Goal: Task Accomplishment & Management: Manage account settings

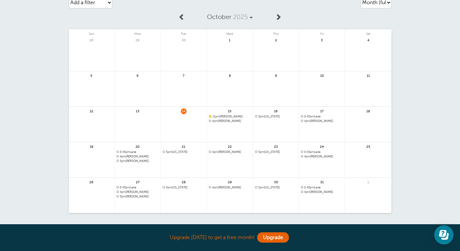
scroll to position [40, 0]
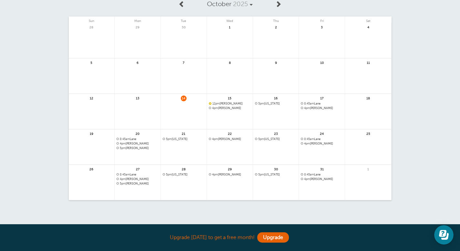
click at [227, 108] on span "4pm Amee" at bounding box center [230, 109] width 42 height 4
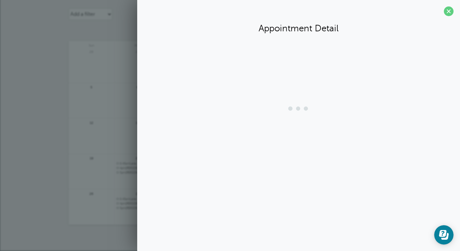
scroll to position [15, 0]
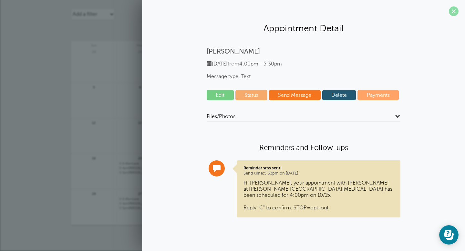
click at [455, 10] on span at bounding box center [454, 11] width 10 height 10
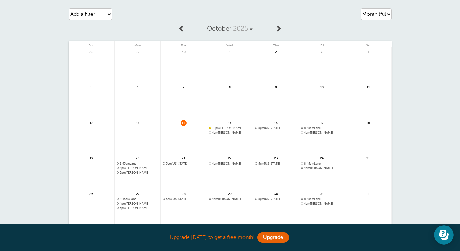
click at [234, 127] on span "12pm Marilyn Elliott" at bounding box center [230, 129] width 42 height 4
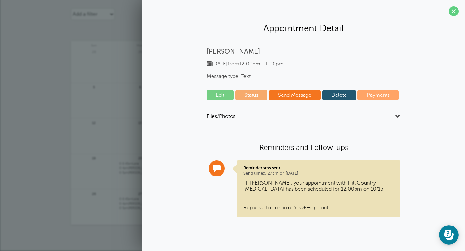
click at [249, 96] on link "Status" at bounding box center [251, 95] width 32 height 10
select select "confirmed"
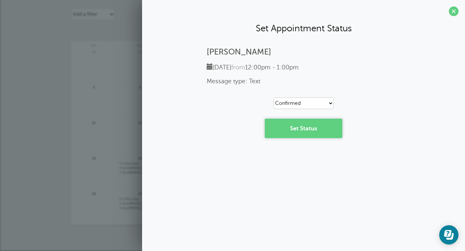
click at [281, 126] on link "Set Status" at bounding box center [303, 128] width 77 height 19
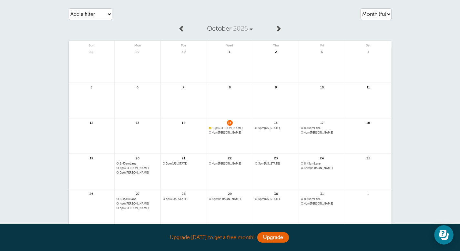
click at [225, 133] on span "4pm Amee" at bounding box center [230, 133] width 42 height 4
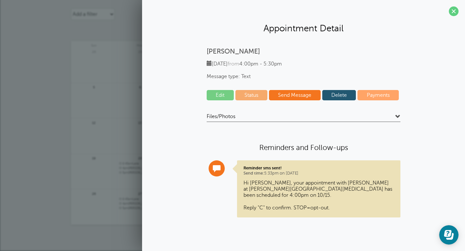
click at [249, 93] on link "Status" at bounding box center [251, 95] width 32 height 10
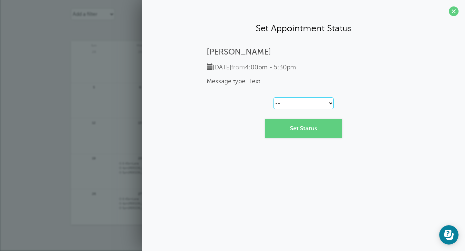
click at [330, 104] on select "-- Confirmed Reschedule Requested Cancelled" at bounding box center [304, 104] width 60 height 12
click at [274, 98] on select "-- Confirmed Reschedule Requested Cancelled" at bounding box center [304, 104] width 60 height 12
click at [451, 10] on span at bounding box center [454, 11] width 10 height 10
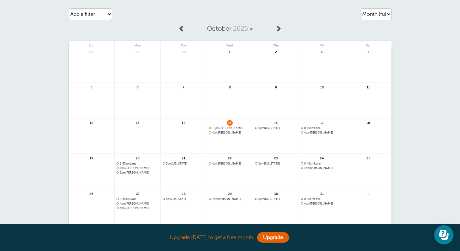
click at [154, 12] on div "Add a filter Customer Search Appointment Status Payment Status Clear filters" at bounding box center [120, 14] width 103 height 18
click at [109, 15] on select "Add a filter Customer Search Appointment Status Payment Status" at bounding box center [91, 14] width 44 height 12
click at [69, 8] on select "Add a filter Customer Search Appointment Status Payment Status" at bounding box center [91, 14] width 44 height 12
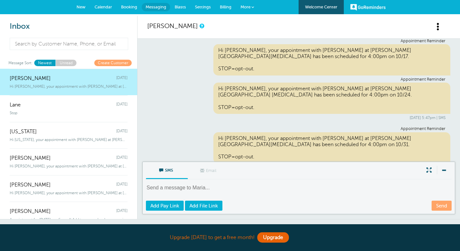
scroll to position [15, 0]
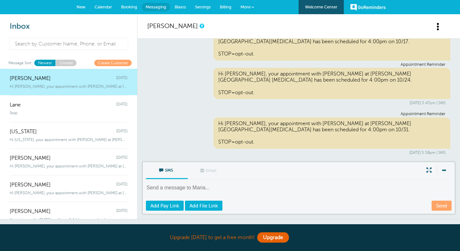
click at [129, 5] on span "Booking" at bounding box center [129, 7] width 16 height 5
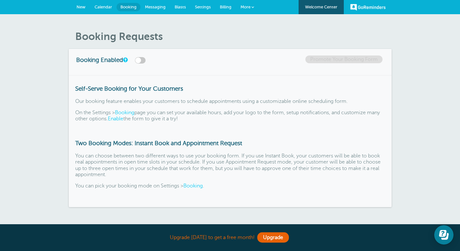
click at [204, 7] on span "Settings" at bounding box center [203, 7] width 16 height 5
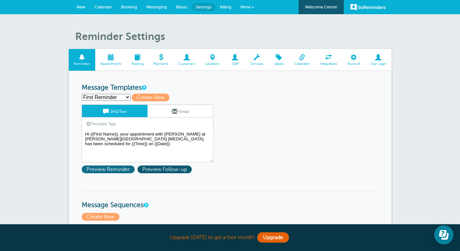
click at [120, 170] on span "Preview Reminder" at bounding box center [108, 170] width 53 height 8
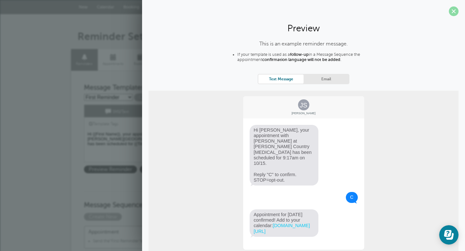
click at [450, 12] on span at bounding box center [454, 11] width 10 height 10
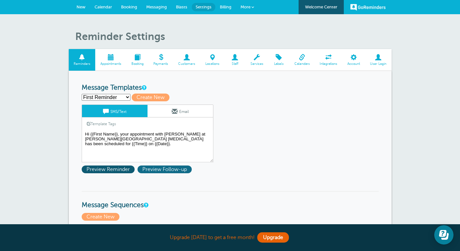
click at [168, 171] on span "Preview Follow-up" at bounding box center [165, 170] width 54 height 8
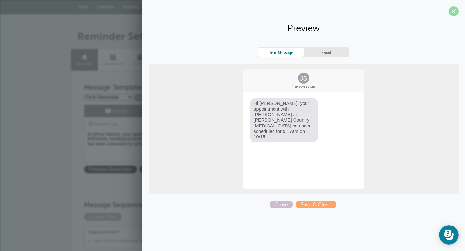
click at [453, 14] on span at bounding box center [454, 11] width 10 height 10
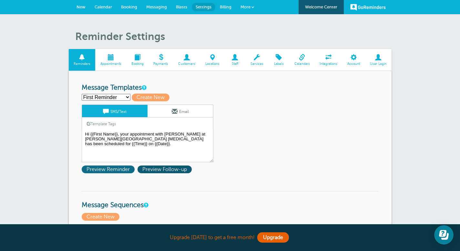
click at [107, 167] on span "Preview Reminder" at bounding box center [108, 170] width 53 height 8
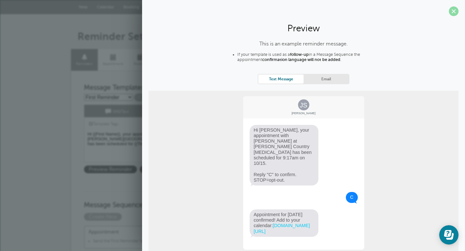
click at [450, 10] on span at bounding box center [454, 11] width 10 height 10
